Goal: Task Accomplishment & Management: Manage account settings

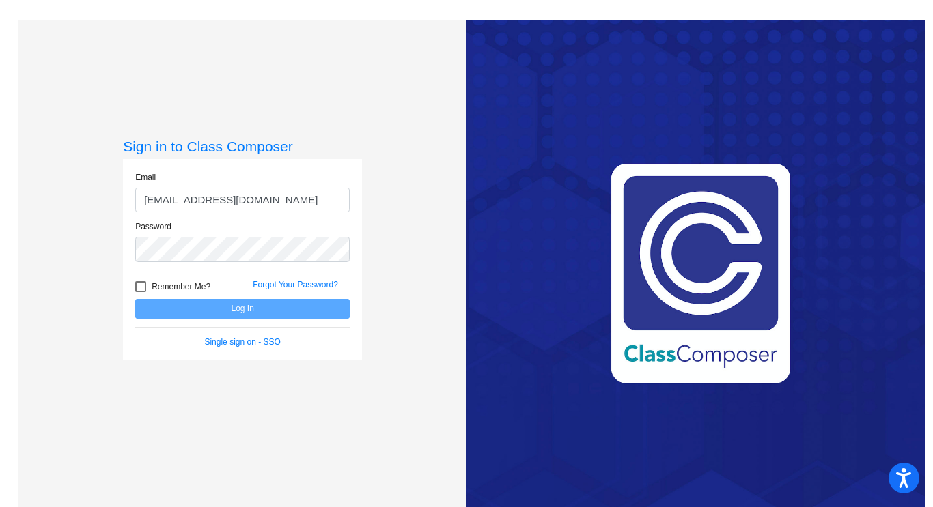
type input "jenifer_hardie@lkstevens.wednet.edu"
click at [227, 312] on button "Log In" at bounding box center [242, 309] width 214 height 20
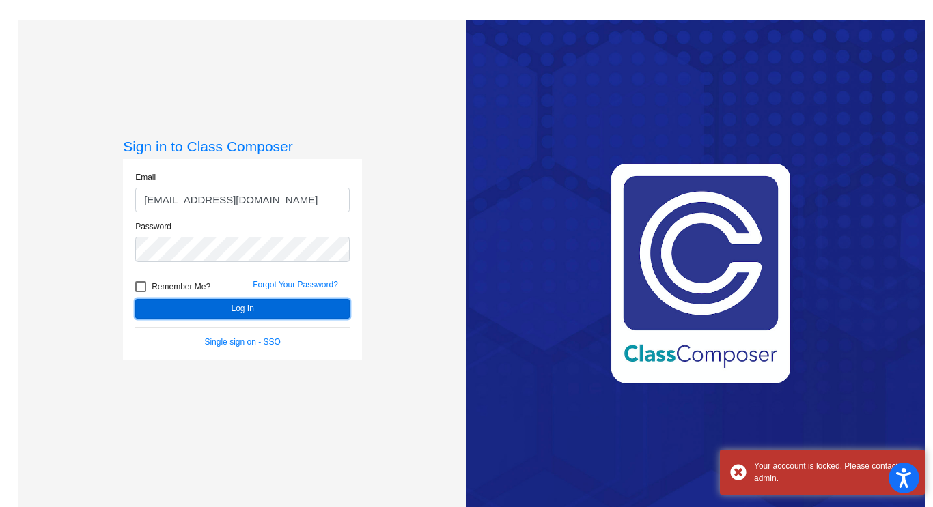
click at [227, 312] on button "Log In" at bounding box center [242, 309] width 214 height 20
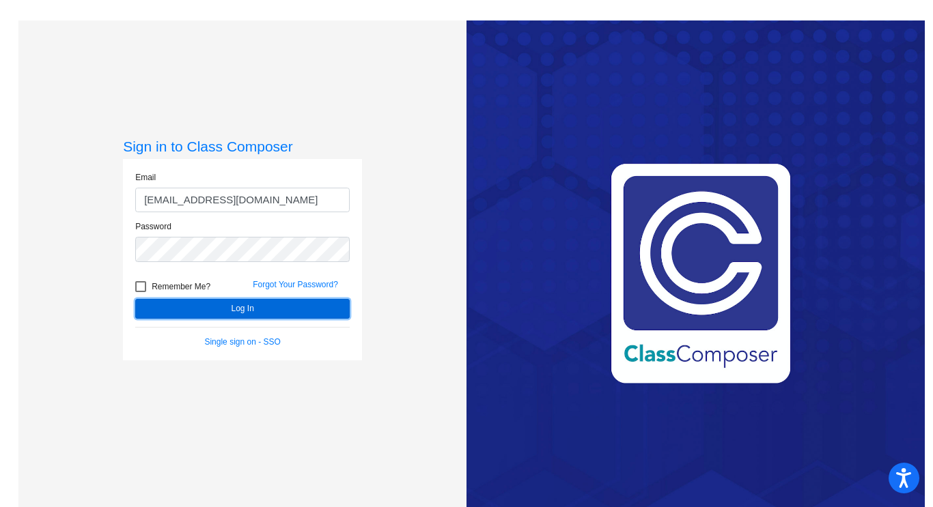
click at [264, 308] on button "Log In" at bounding box center [242, 309] width 214 height 20
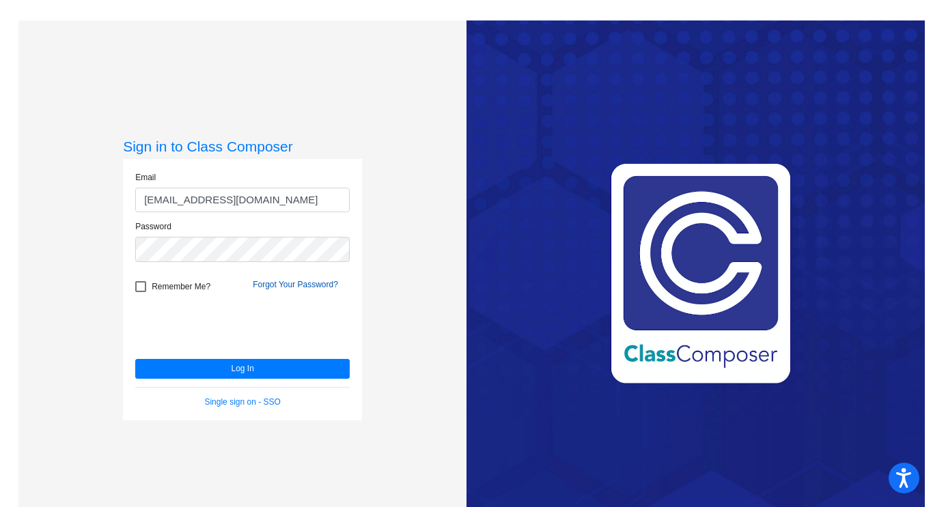
click at [281, 287] on link "Forgot Your Password?" at bounding box center [295, 285] width 85 height 10
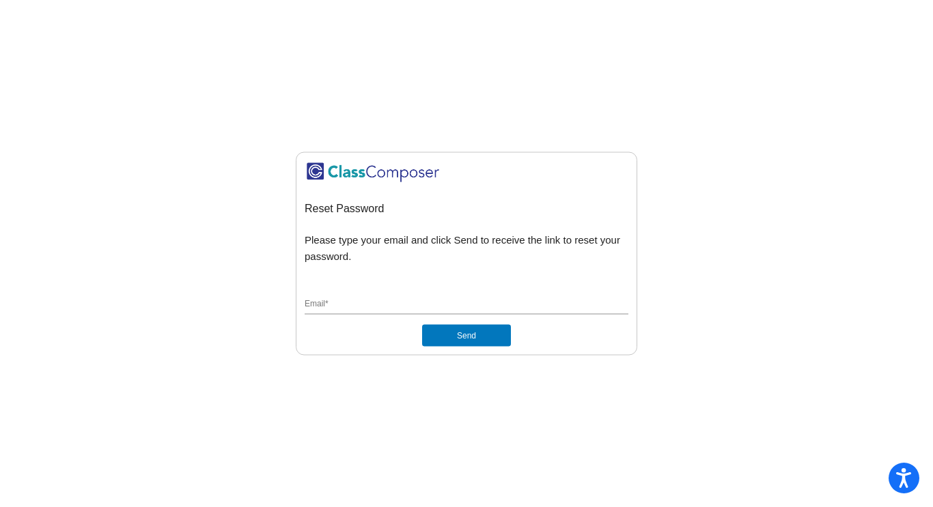
click at [459, 304] on input "Email *" at bounding box center [466, 305] width 324 height 12
type input "jenifer_hardie@lkstevens.wednet.edu"
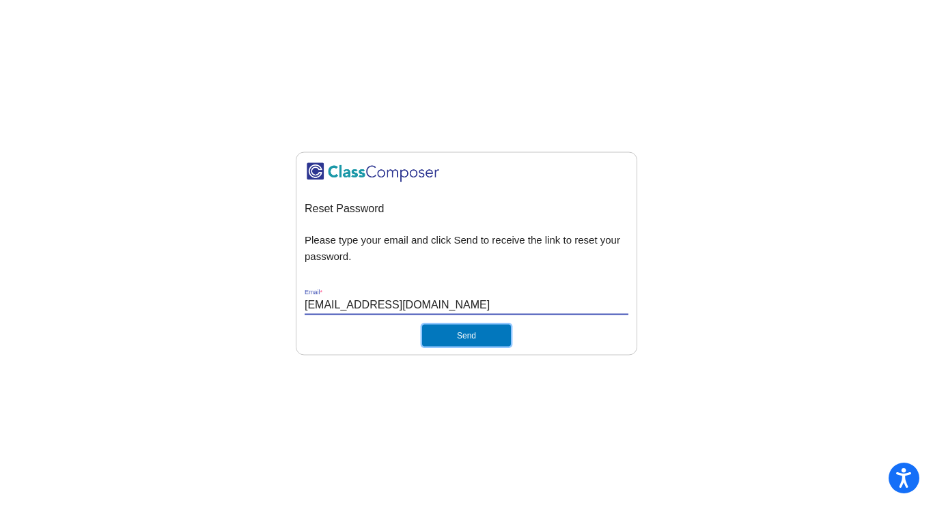
click at [453, 329] on button "Send" at bounding box center [466, 336] width 89 height 22
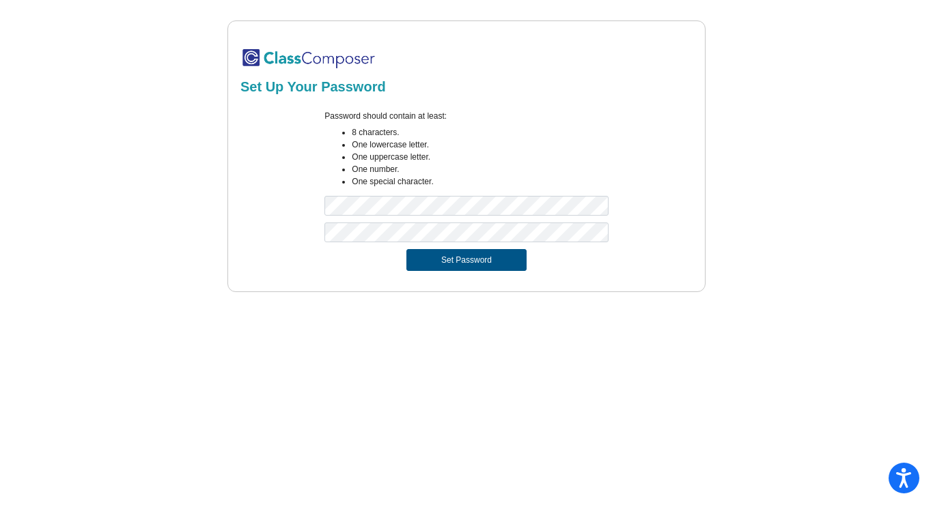
click at [491, 259] on button "Set Password" at bounding box center [466, 260] width 120 height 22
click at [486, 264] on button "Set Password" at bounding box center [466, 260] width 120 height 22
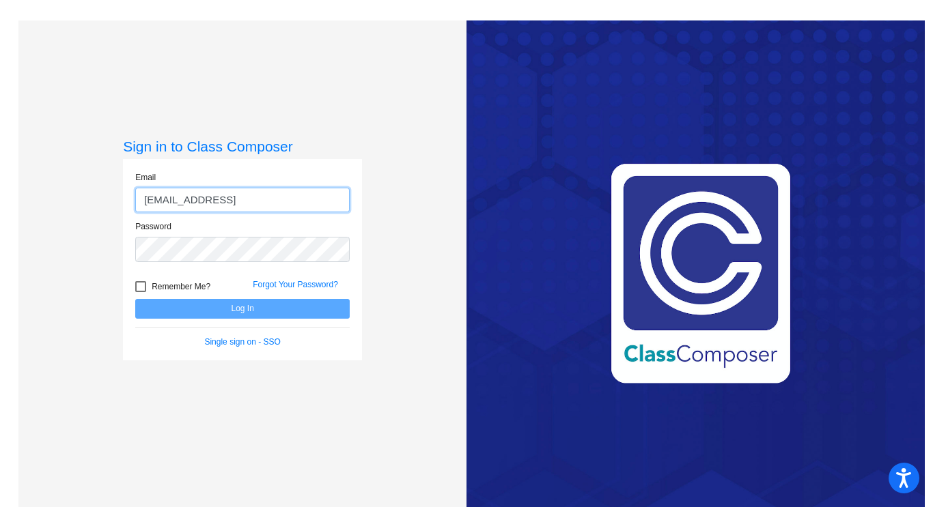
click at [339, 203] on input "jenifer_hardie@lkstevens.wednet" at bounding box center [242, 200] width 214 height 25
type input "jenifer_hardie@lkstevens.wednet.edu"
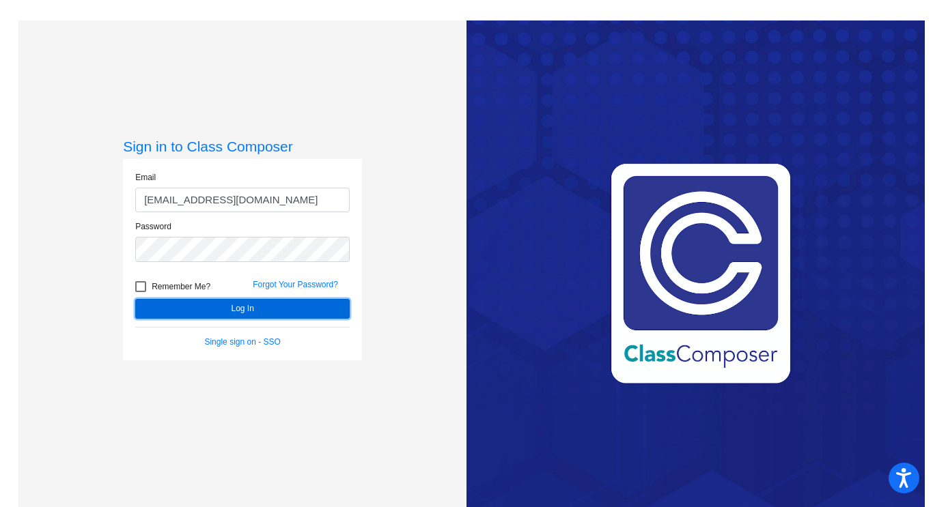
click at [241, 307] on button "Log In" at bounding box center [242, 309] width 214 height 20
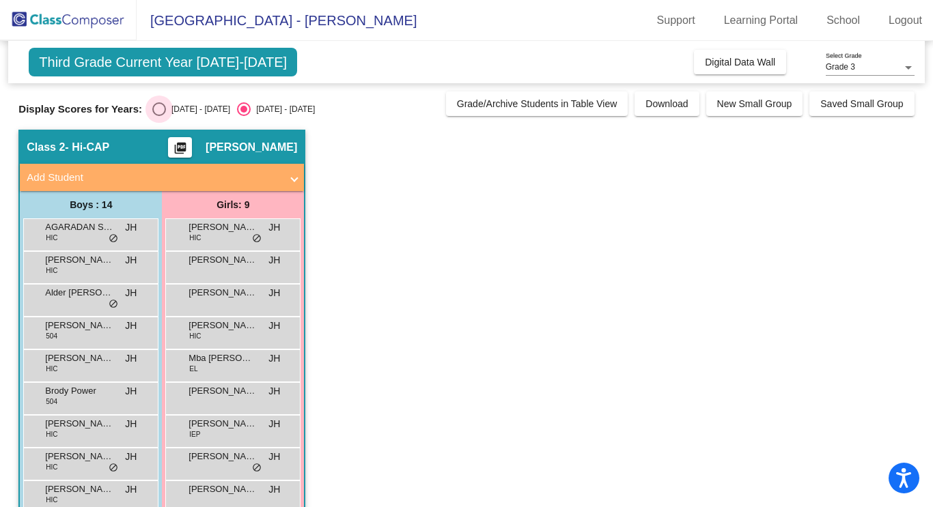
click at [153, 105] on div "Select an option" at bounding box center [159, 109] width 14 height 14
click at [158, 116] on input "2024 - 2025" at bounding box center [158, 116] width 1 height 1
radio input "true"
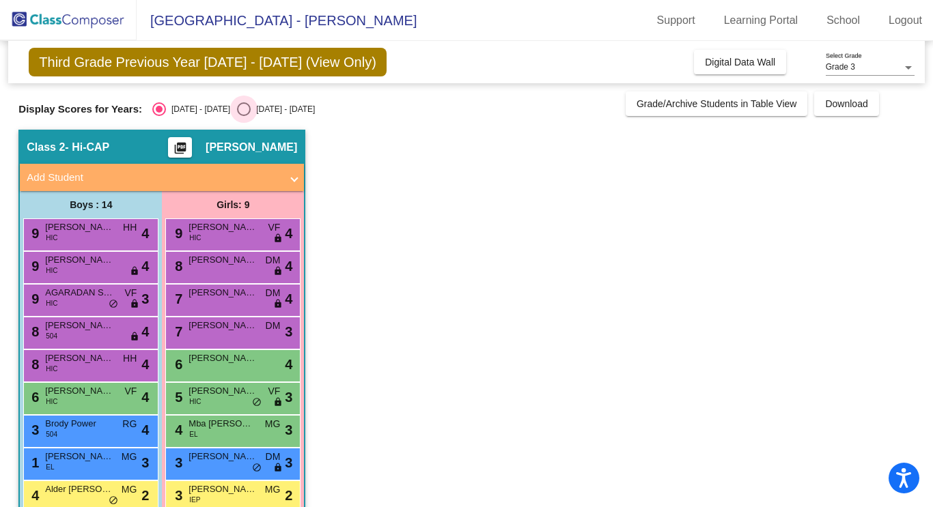
click at [237, 109] on div "Select an option" at bounding box center [244, 109] width 14 height 14
click at [243, 116] on input "2025 - 2026" at bounding box center [243, 116] width 1 height 1
radio input "true"
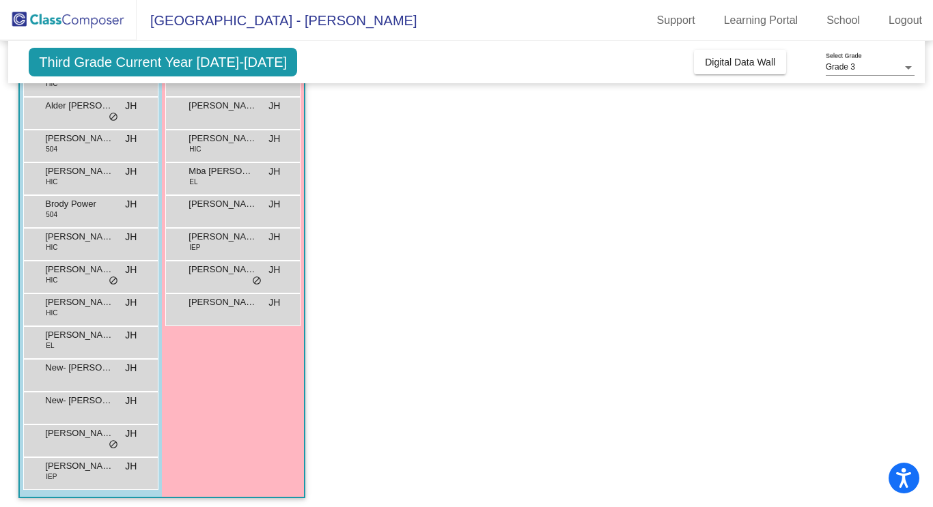
scroll to position [33, 0]
